Goal: Transaction & Acquisition: Purchase product/service

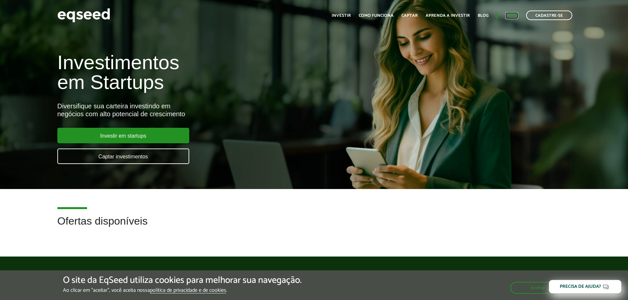
click at [510, 14] on link "Login" at bounding box center [511, 16] width 13 height 4
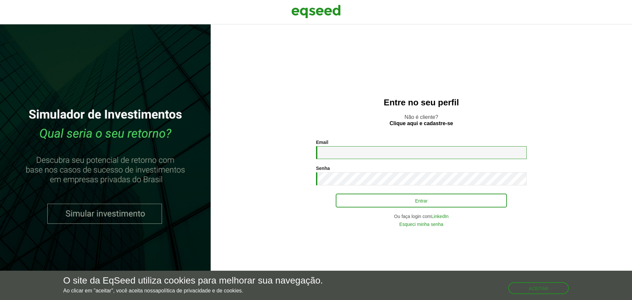
type input "**********"
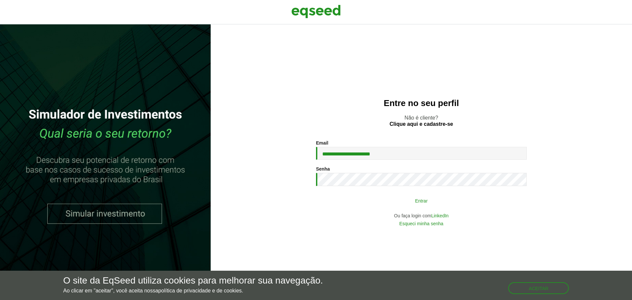
click at [364, 203] on button "Entrar" at bounding box center [421, 200] width 171 height 13
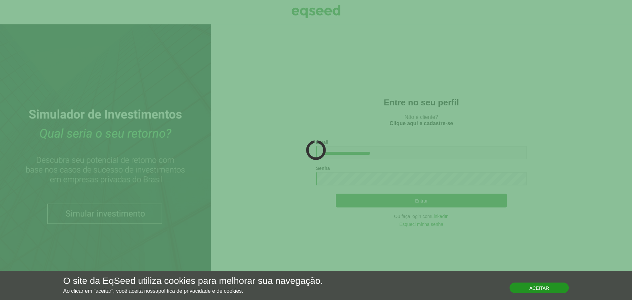
click at [552, 289] on button "Aceitar" at bounding box center [539, 288] width 59 height 11
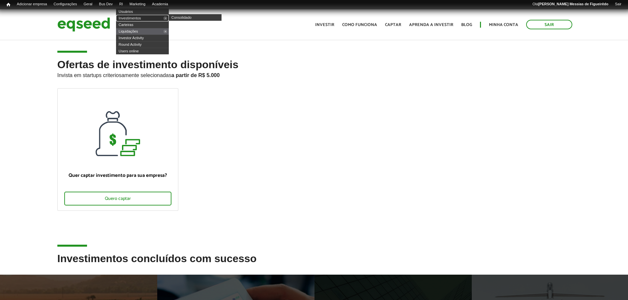
click at [132, 15] on link "Investimentos" at bounding box center [142, 18] width 53 height 7
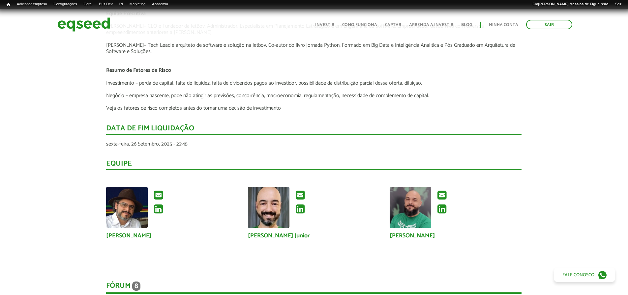
scroll to position [1087, 0]
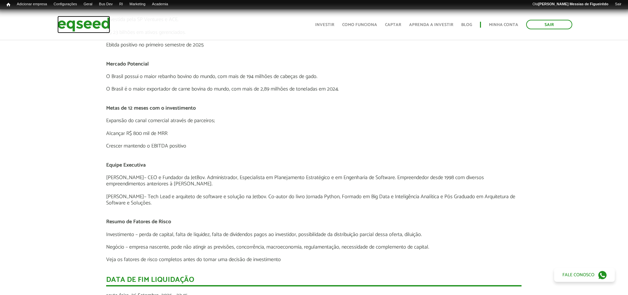
click at [87, 30] on img at bounding box center [83, 24] width 53 height 17
